Goal: Book appointment/travel/reservation

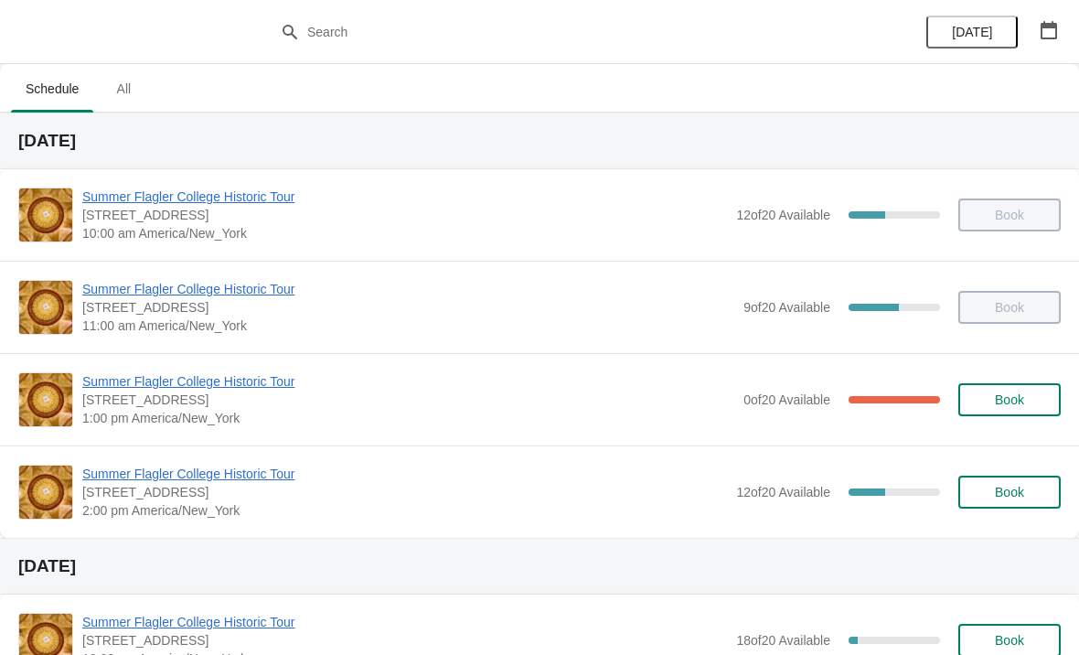
click at [1010, 507] on button "Book" at bounding box center [1010, 492] width 102 height 33
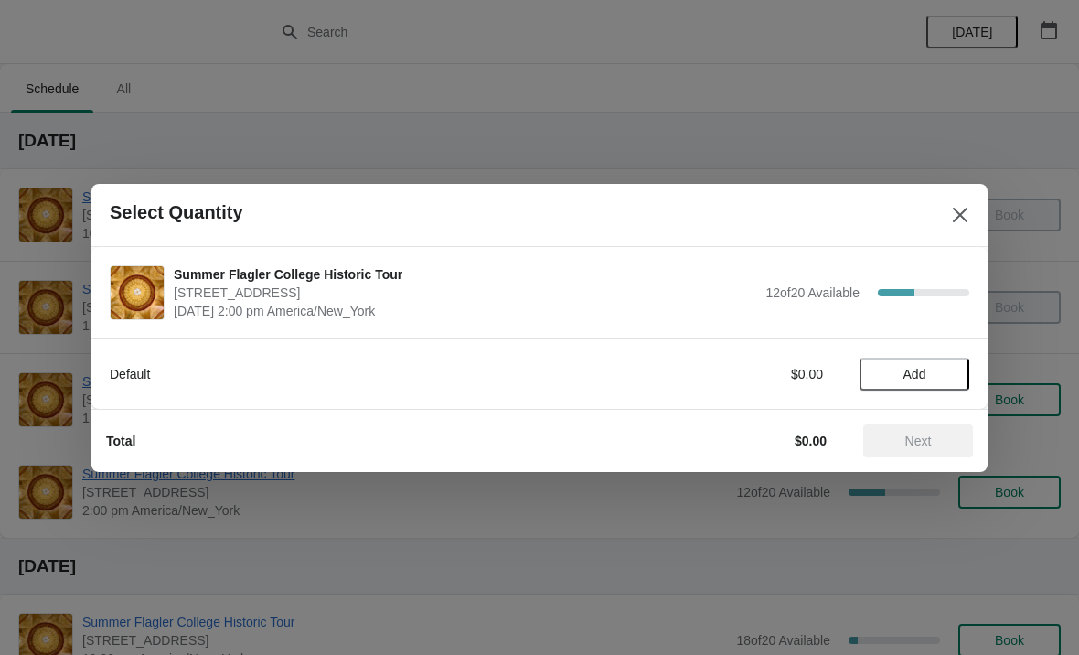
click at [932, 376] on span "Add" at bounding box center [914, 374] width 77 height 15
click at [943, 369] on icon at bounding box center [946, 373] width 19 height 19
click at [911, 446] on span "Next" at bounding box center [918, 441] width 27 height 15
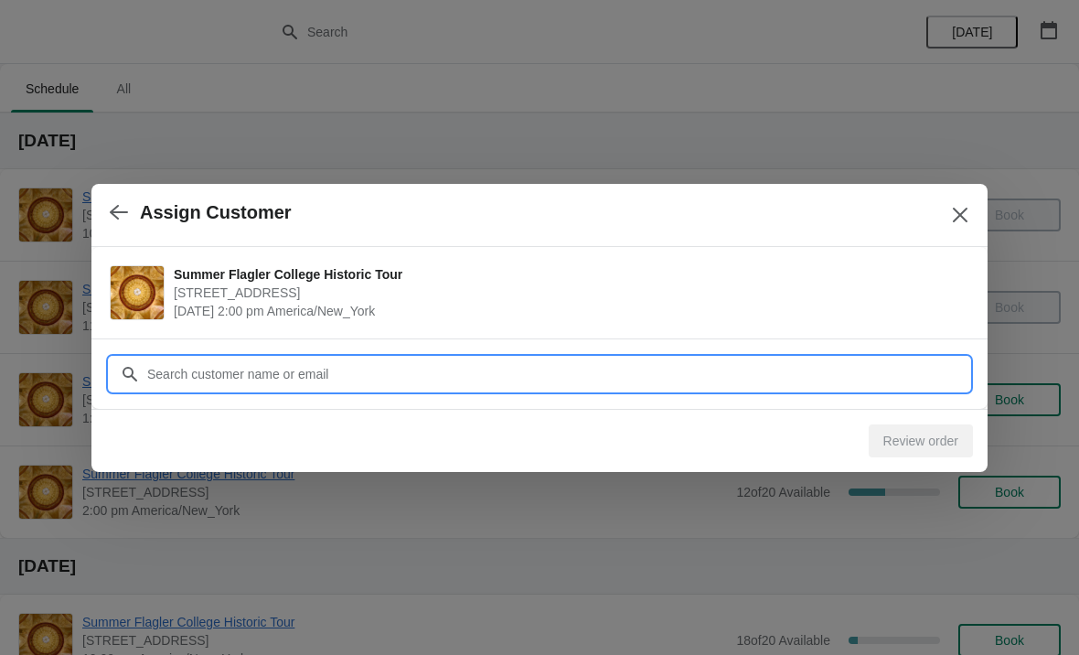
click at [488, 373] on input "Customer" at bounding box center [557, 374] width 823 height 33
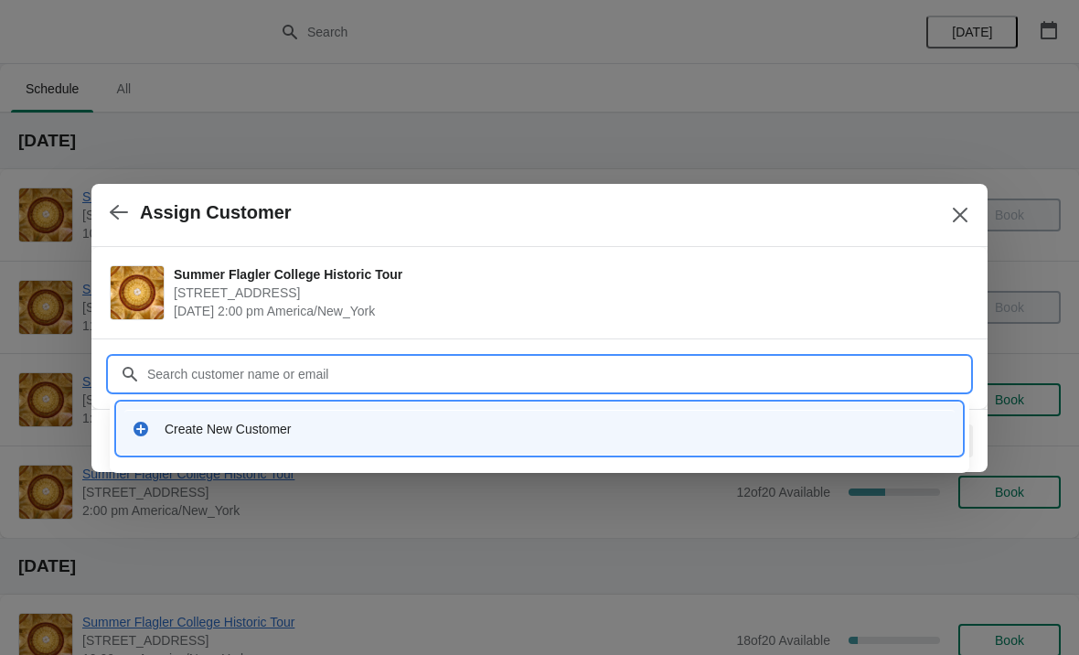
click at [142, 437] on icon at bounding box center [141, 429] width 18 height 18
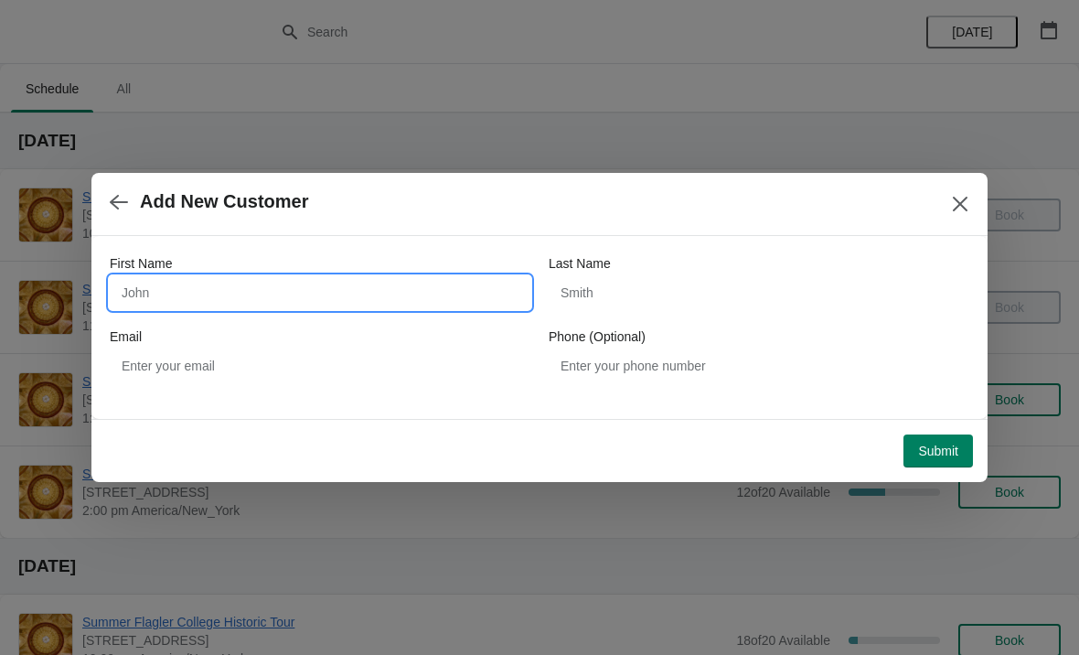
click at [336, 296] on input "First Name" at bounding box center [320, 292] width 421 height 33
type input "[PERSON_NAME]"
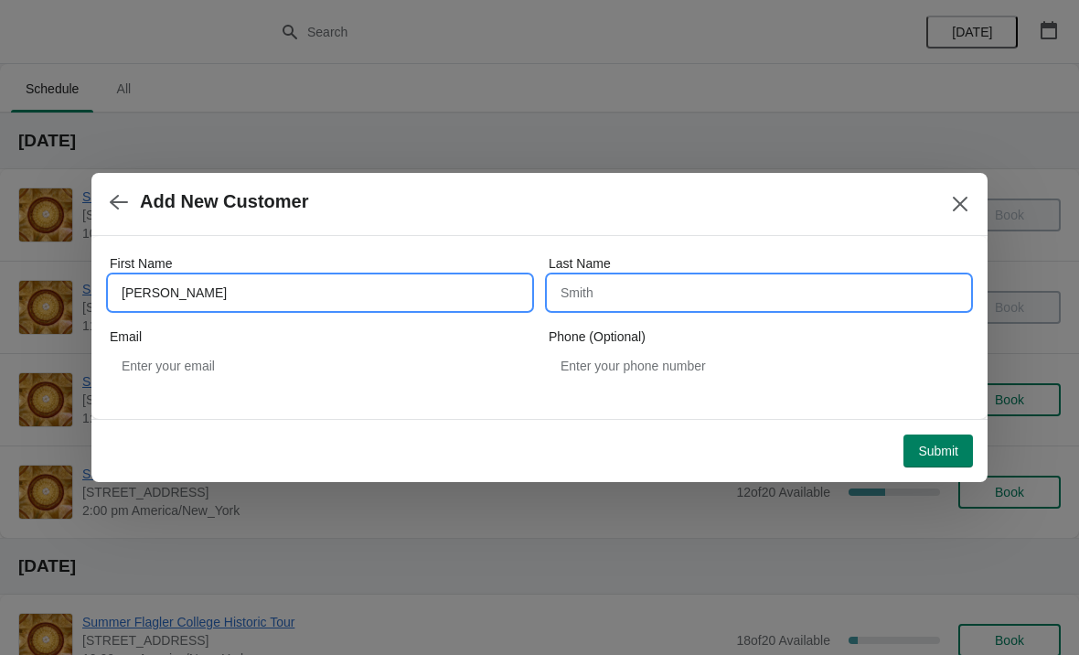
click at [702, 284] on input "Last Name" at bounding box center [759, 292] width 421 height 33
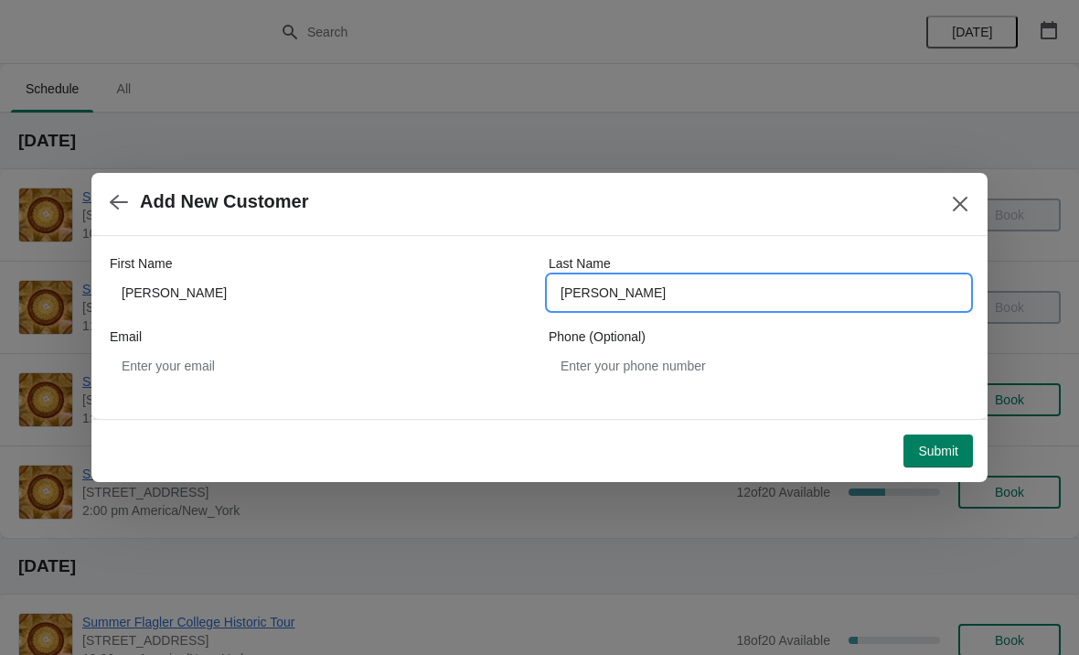
type input "[PERSON_NAME]"
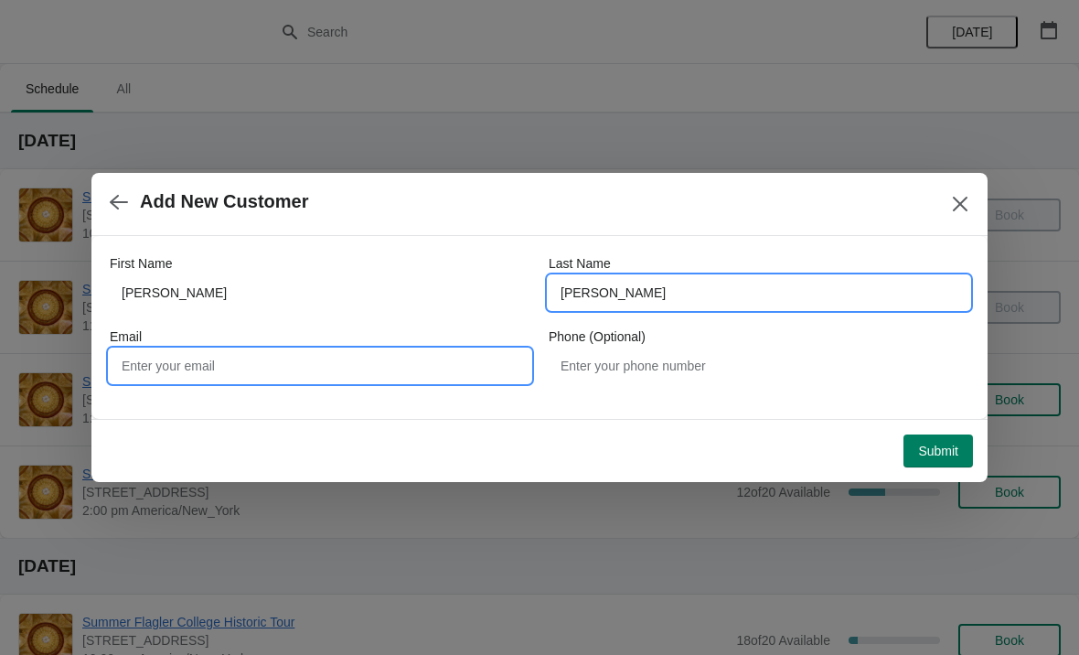
click at [167, 360] on input "Email" at bounding box center [320, 365] width 421 height 33
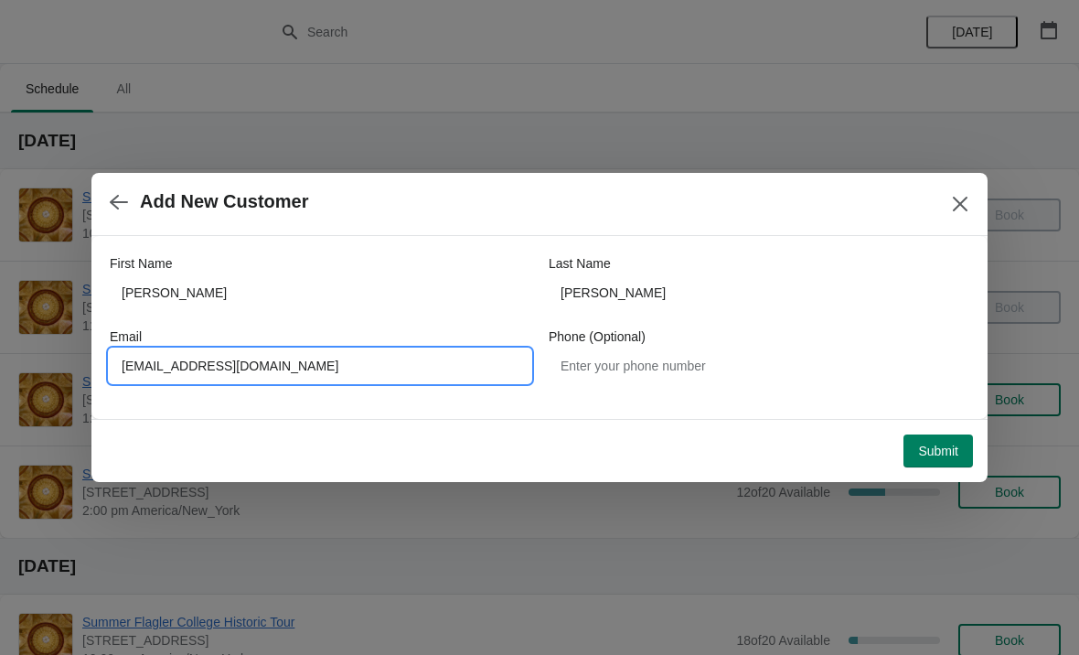
type input "[EMAIL_ADDRESS][DOMAIN_NAME]"
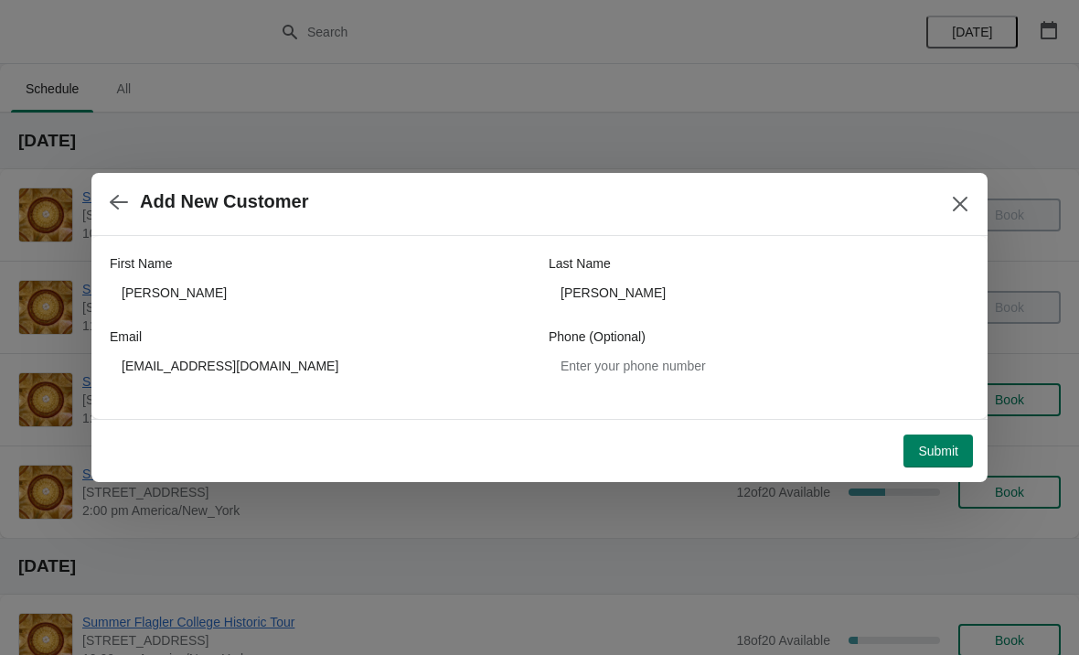
click at [921, 454] on span "Submit" at bounding box center [938, 451] width 40 height 15
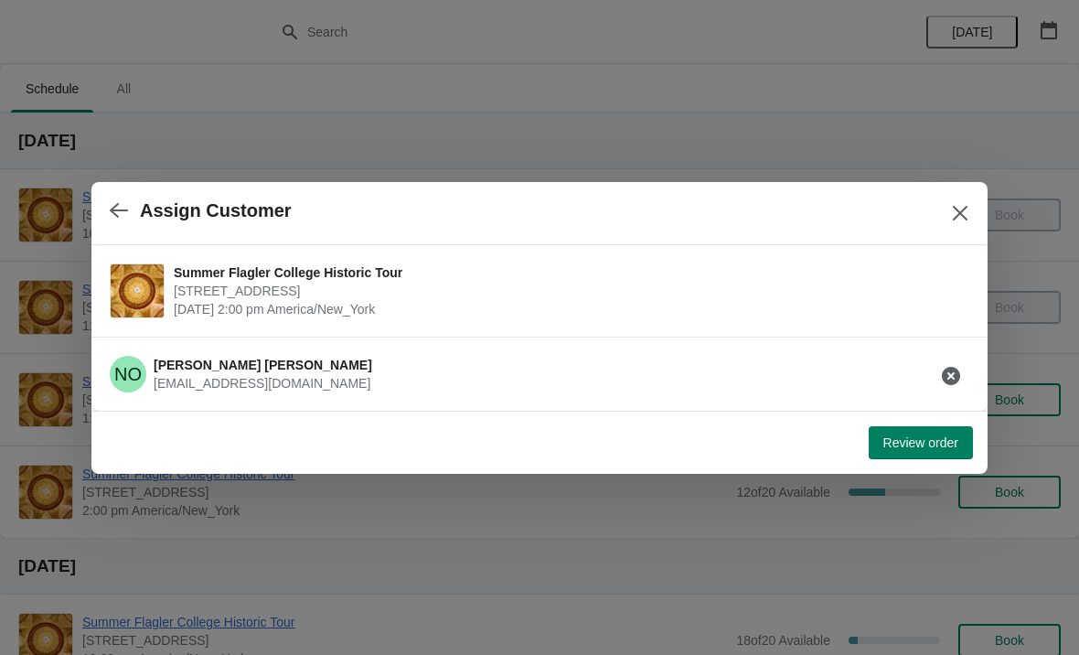
click at [912, 443] on span "Review order" at bounding box center [921, 442] width 75 height 15
